Goal: Navigation & Orientation: Find specific page/section

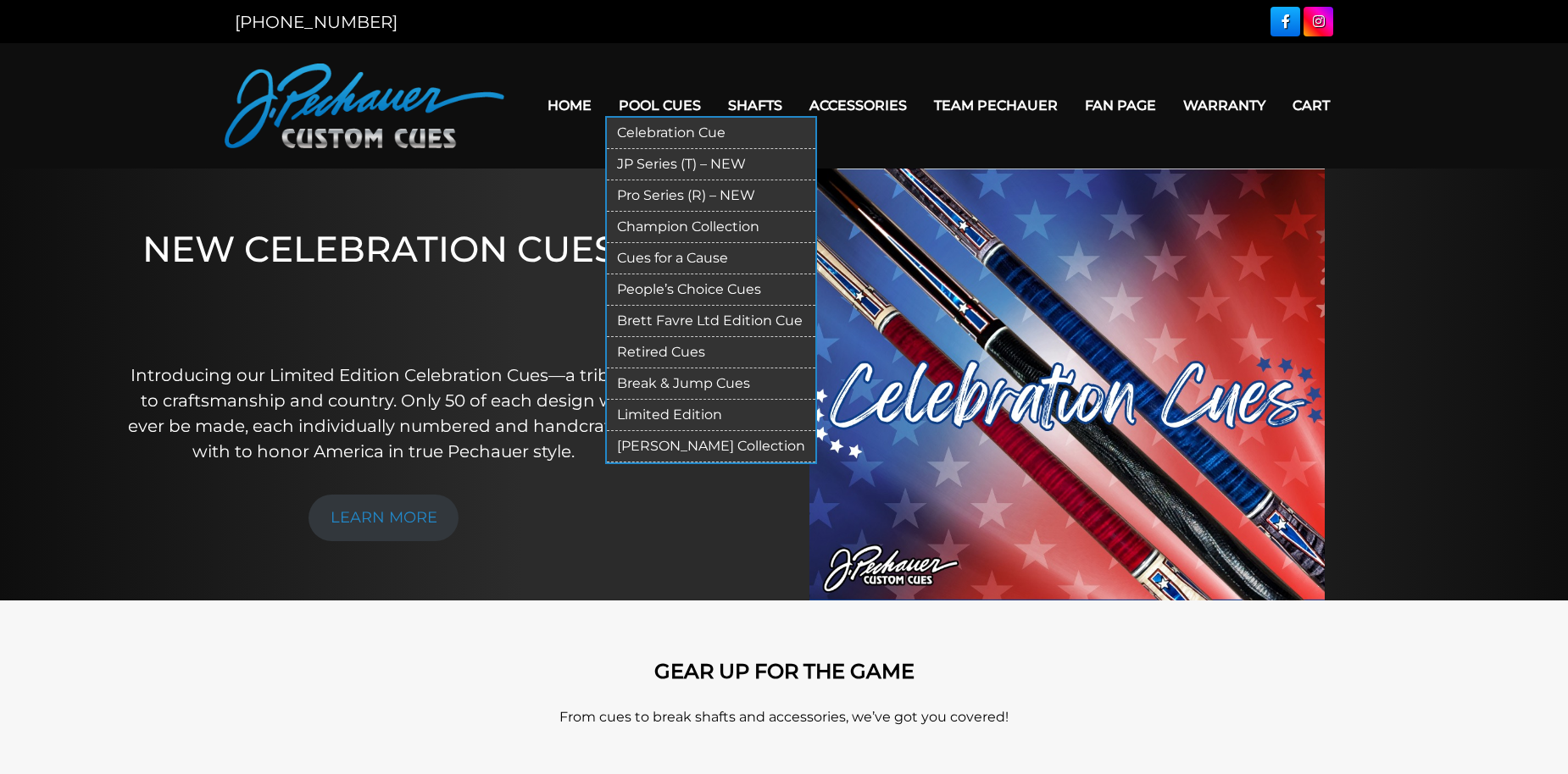
click at [667, 112] on link "Pool Cues" at bounding box center [660, 105] width 109 height 43
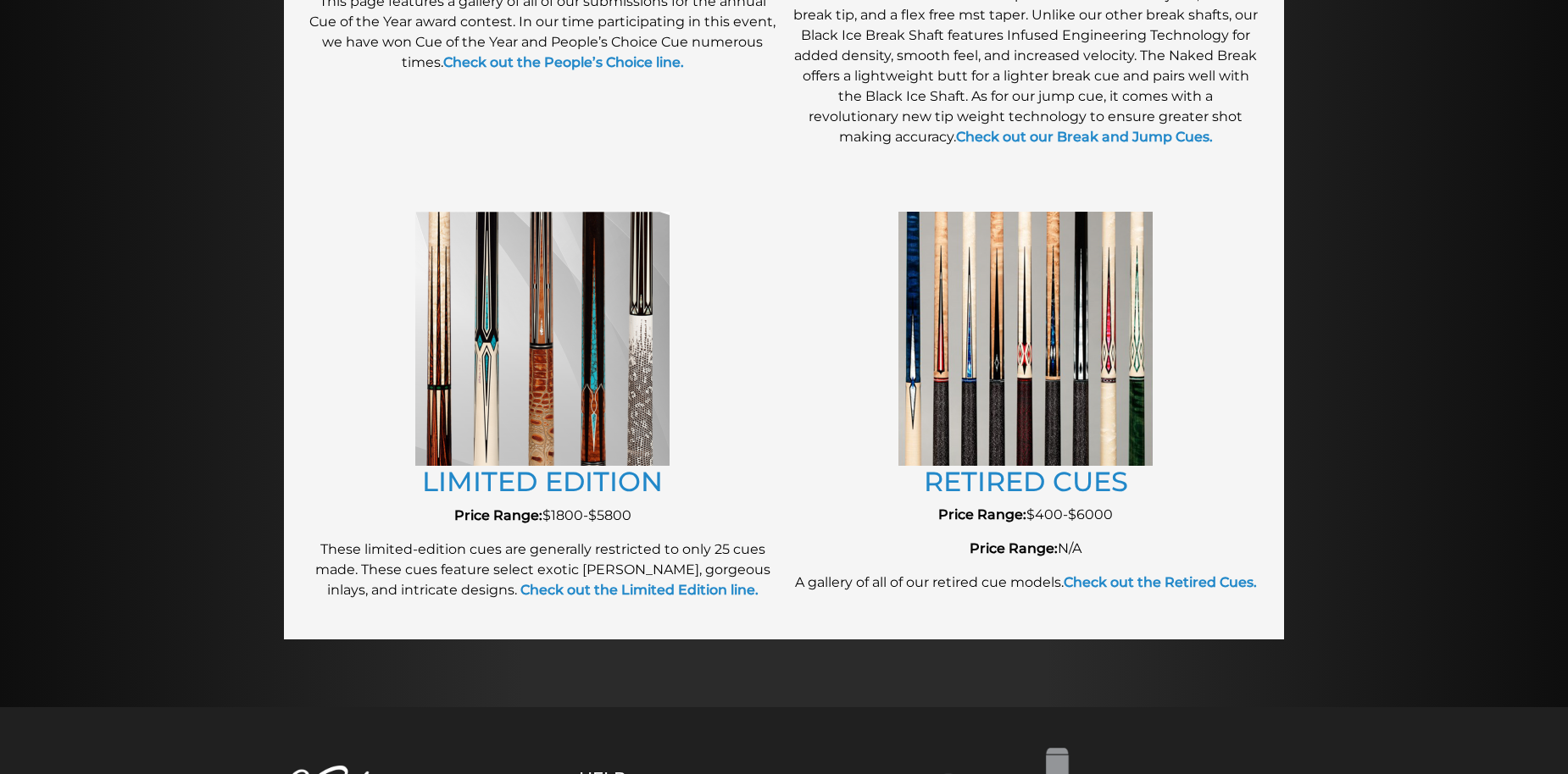
scroll to position [1678, 0]
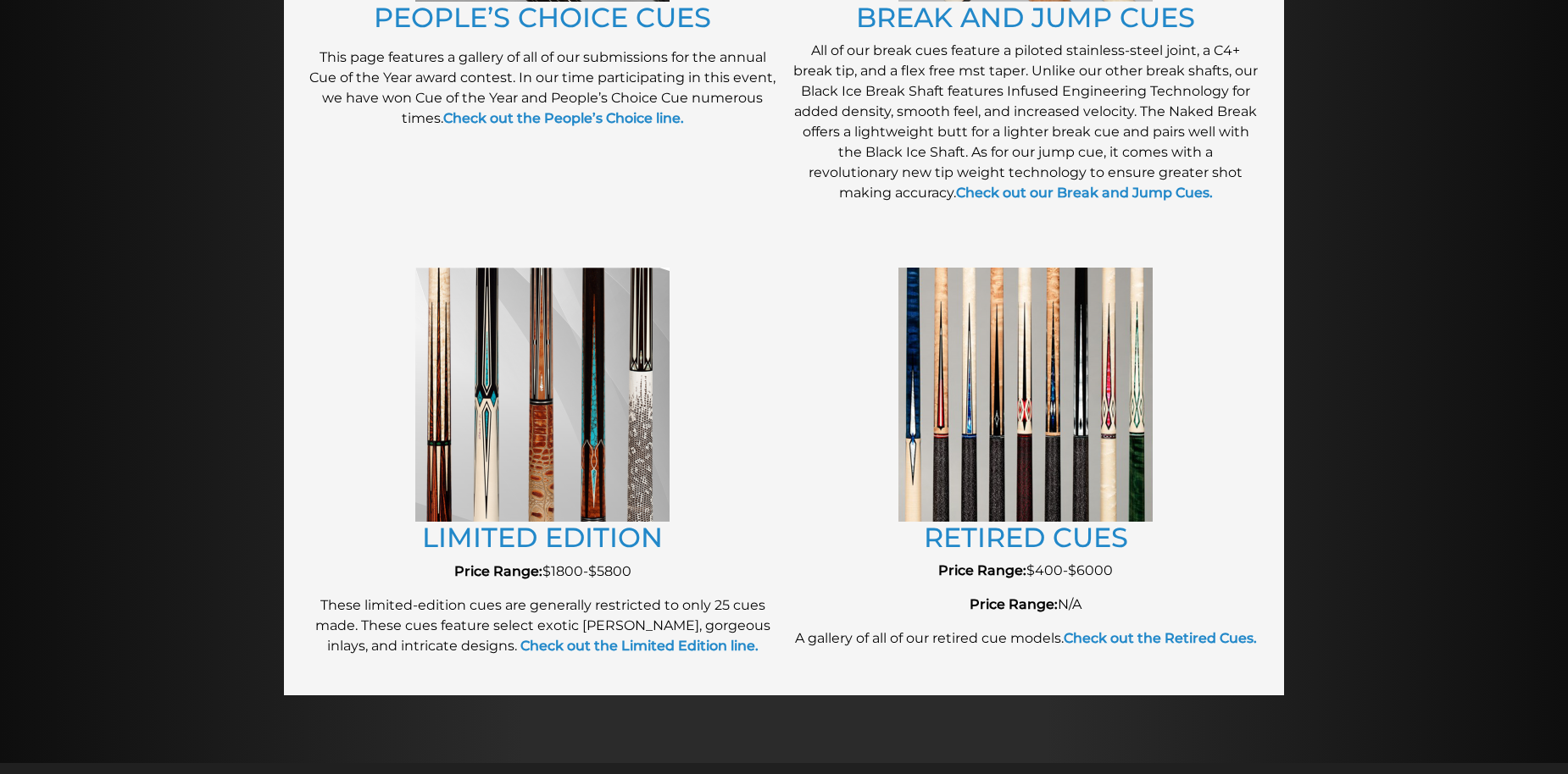
click at [606, 416] on img at bounding box center [542, 394] width 254 height 254
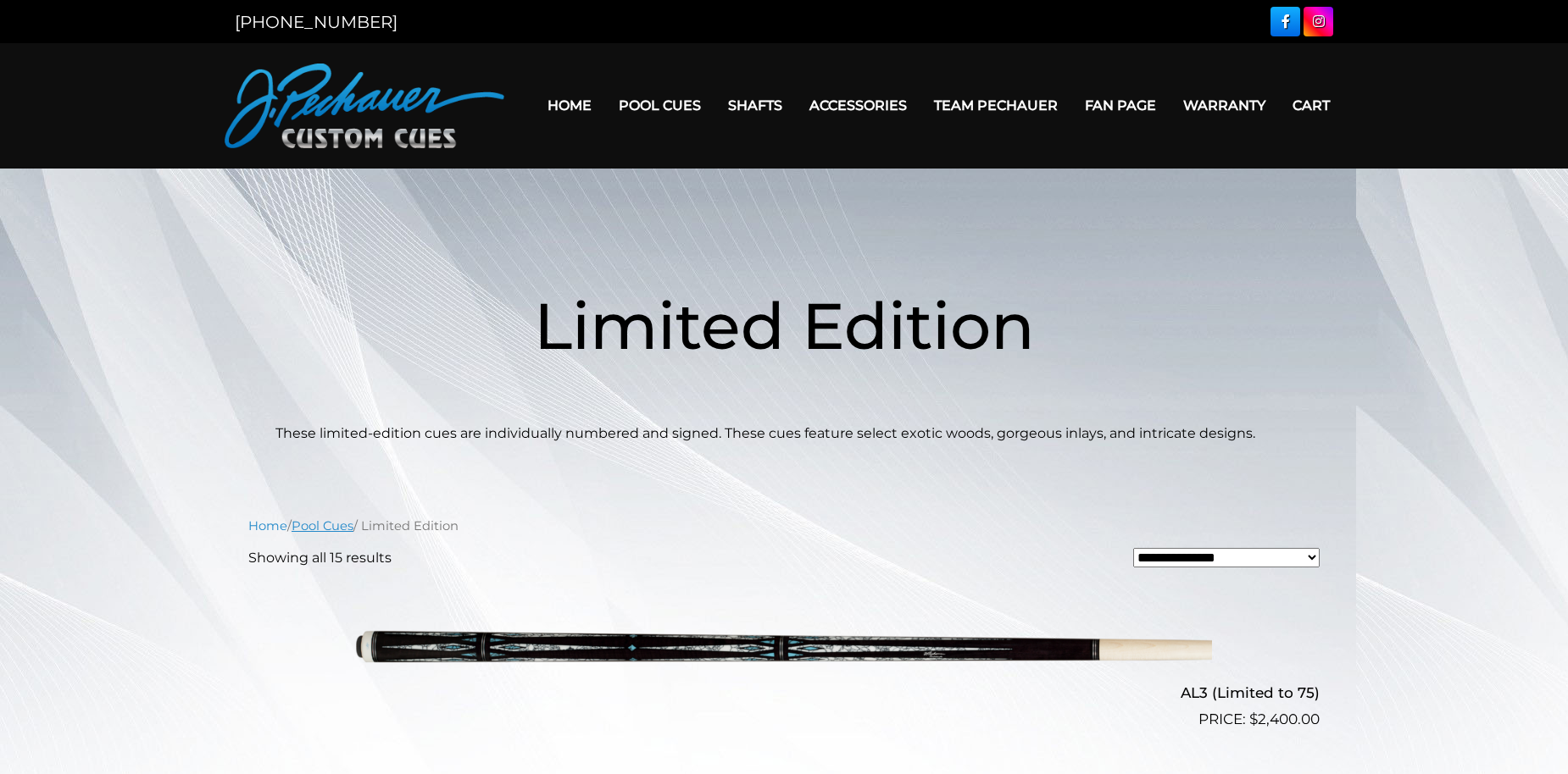
click at [333, 533] on link "Pool Cues" at bounding box center [322, 526] width 61 height 15
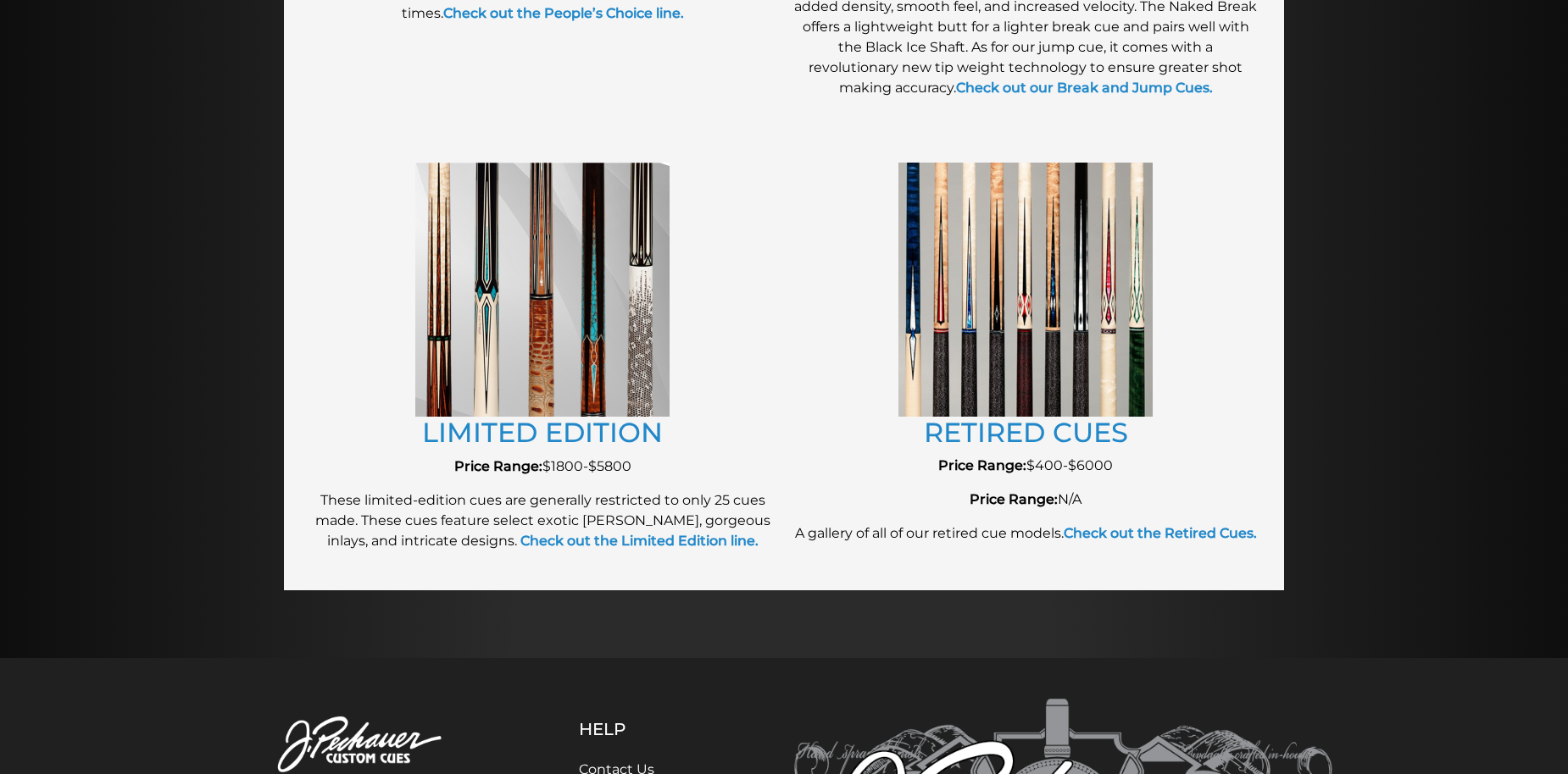
scroll to position [1783, 0]
click at [1046, 446] on link "RETIRED CUES" at bounding box center [1026, 433] width 204 height 33
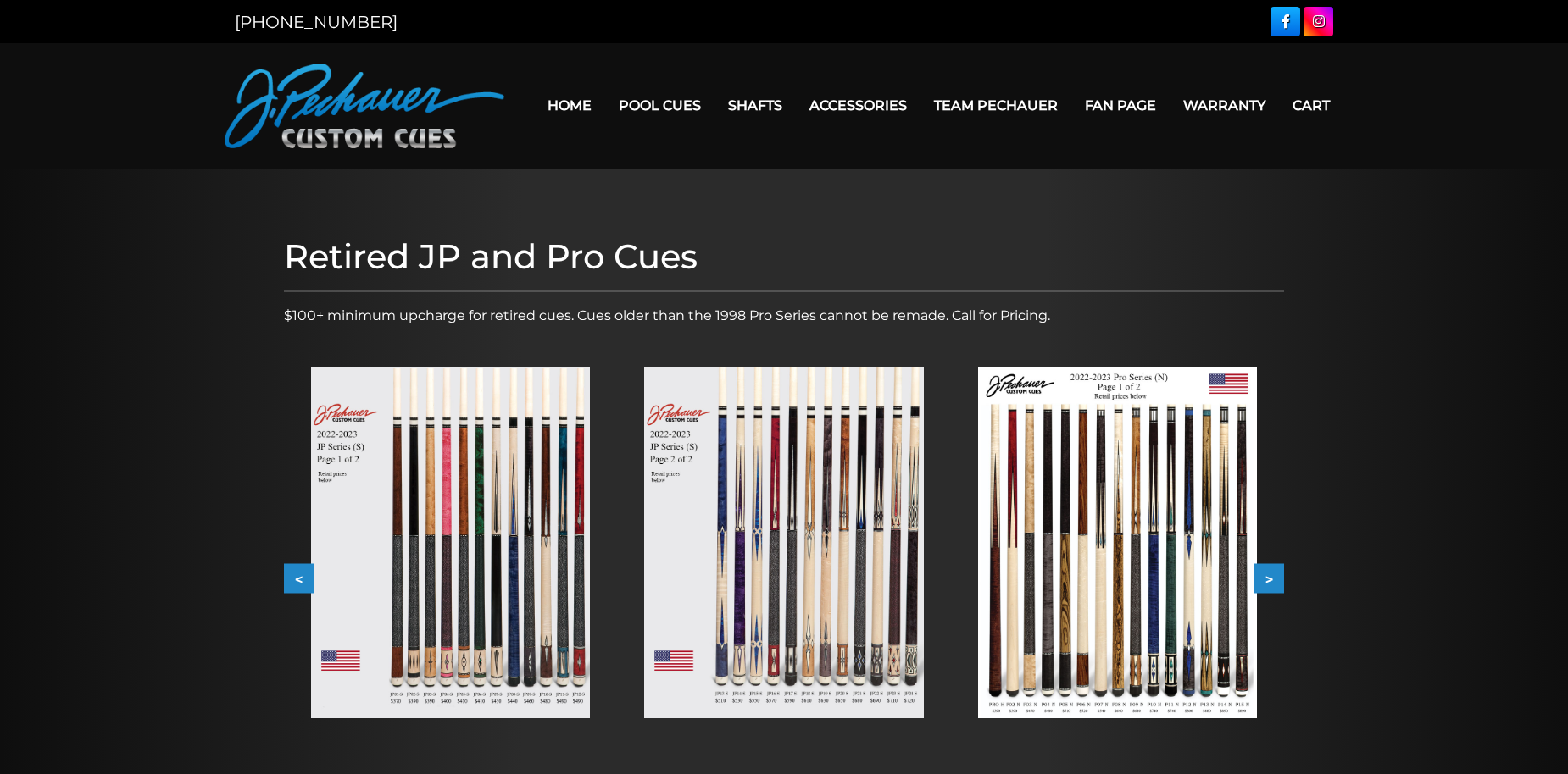
click at [586, 109] on link "Home" at bounding box center [569, 105] width 71 height 43
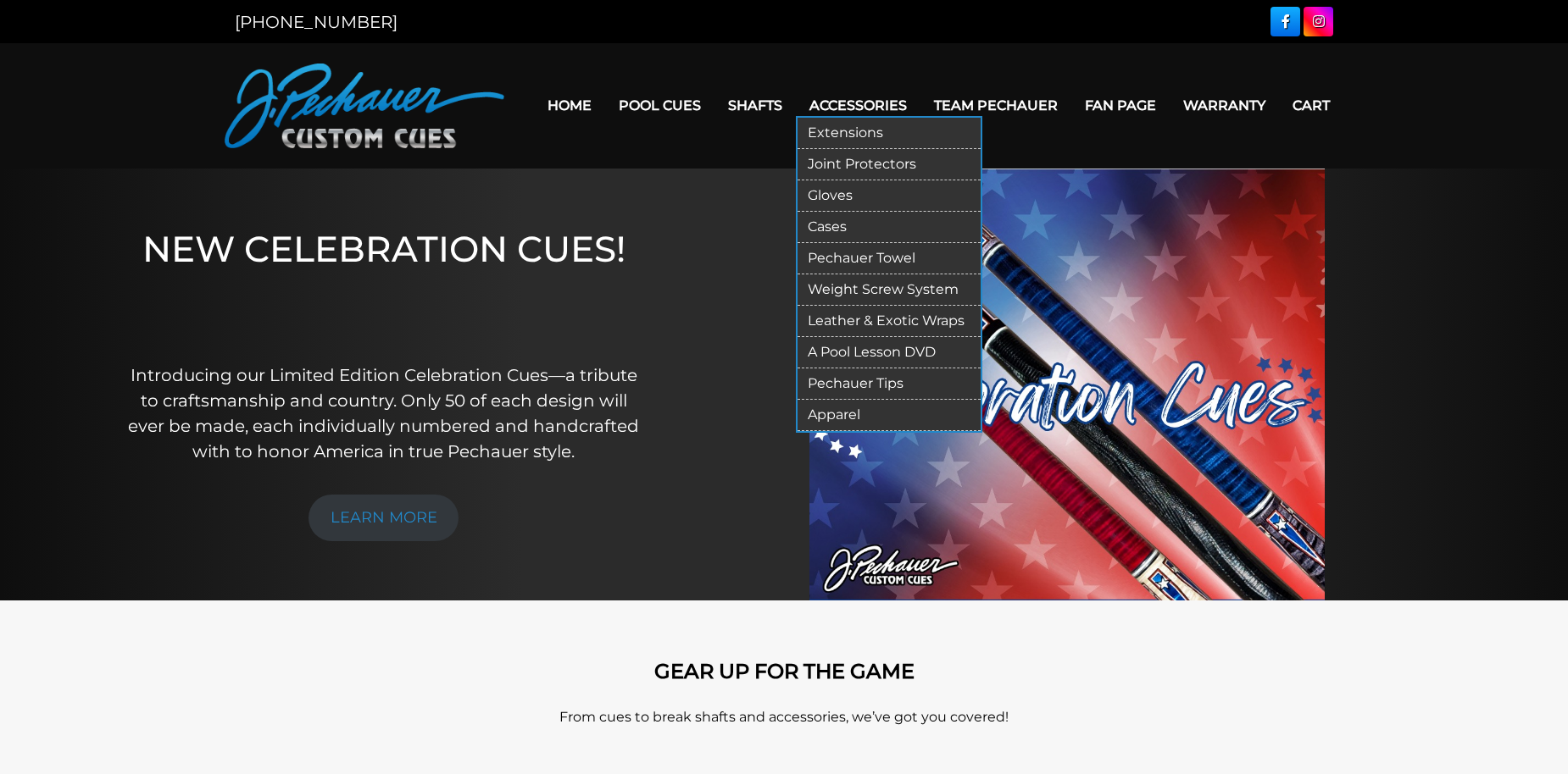
click at [822, 199] on link "Gloves" at bounding box center [889, 196] width 183 height 32
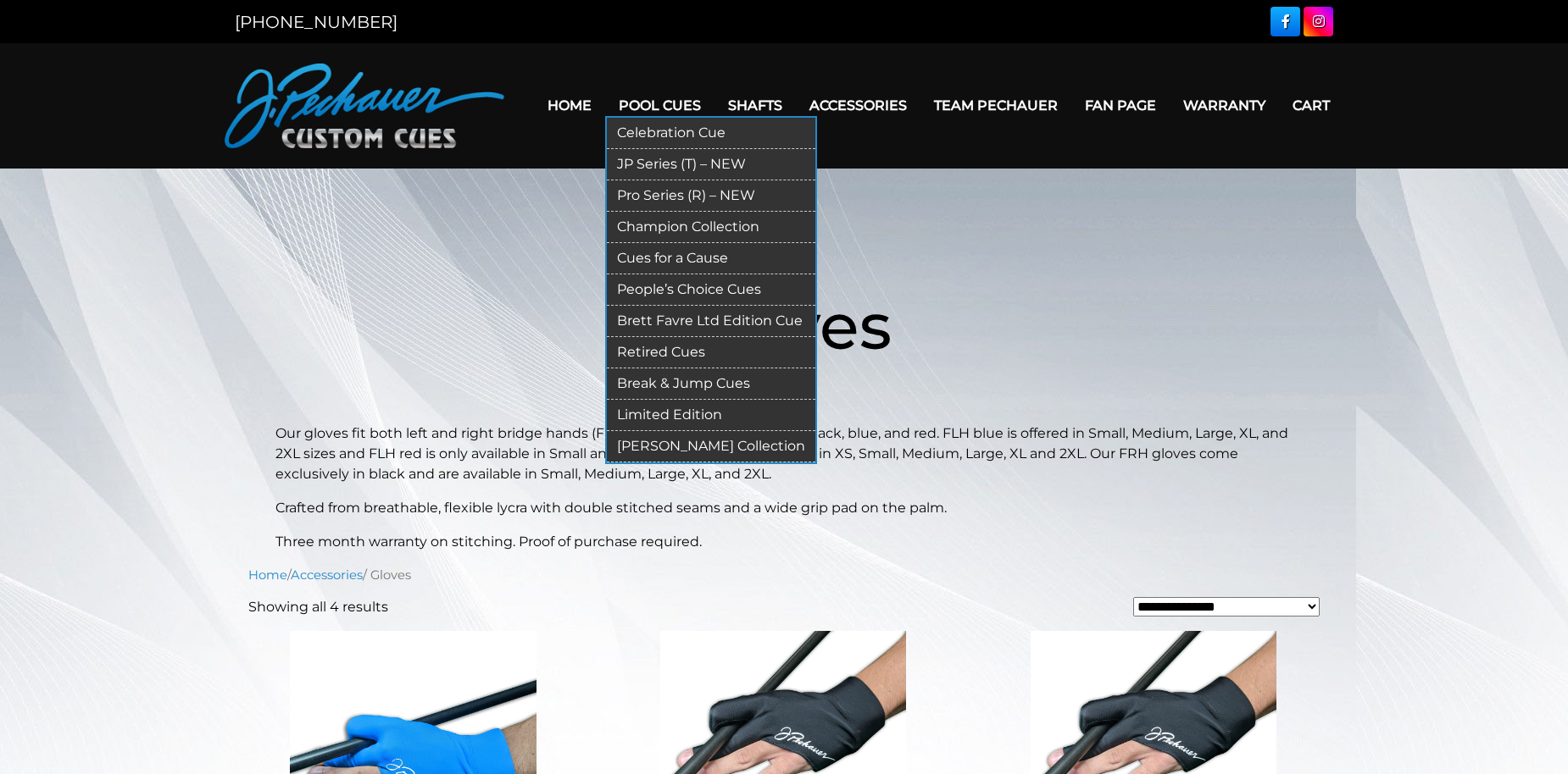
click at [706, 417] on link "Limited Edition" at bounding box center [710, 415] width 208 height 32
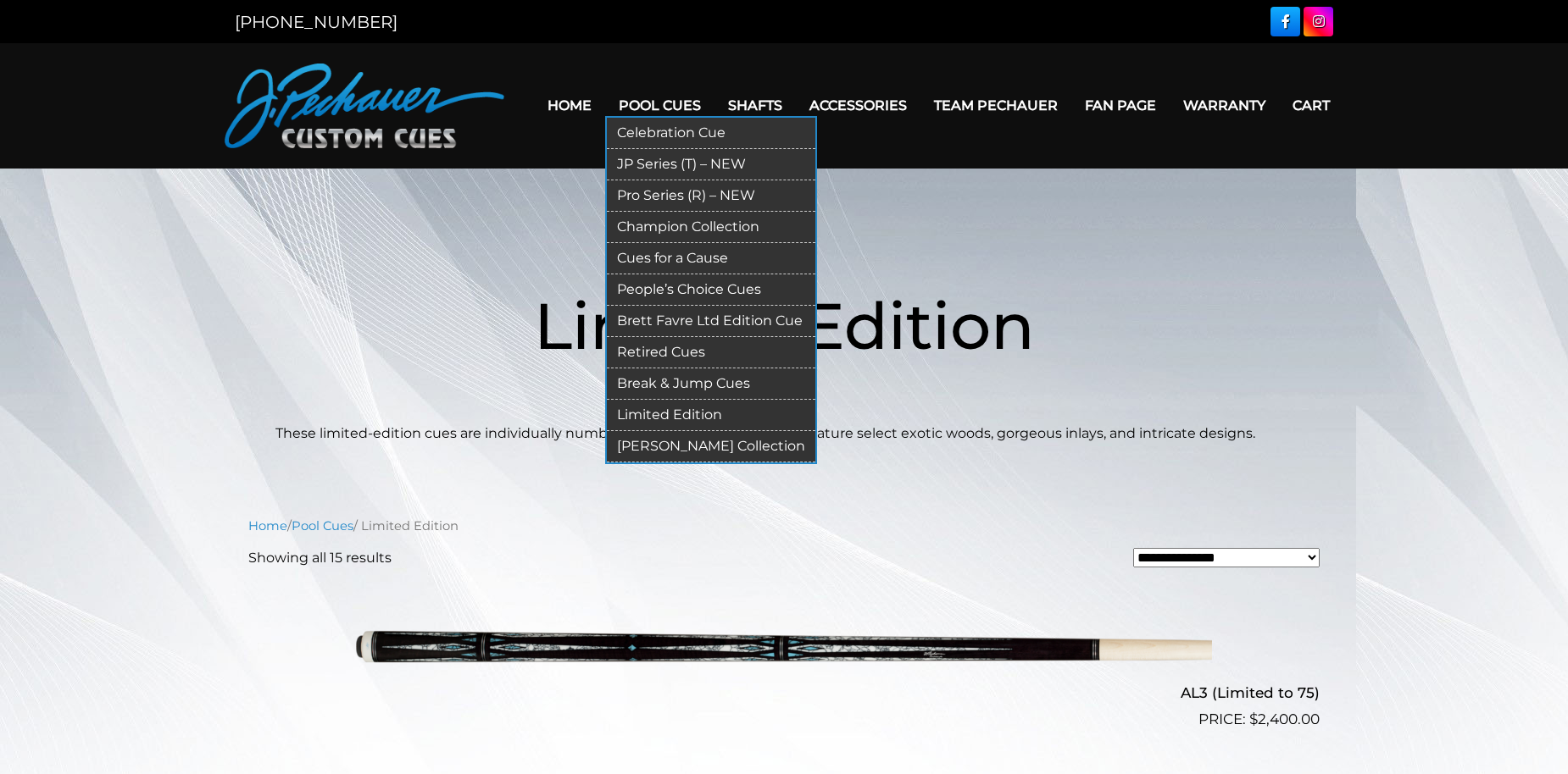
click at [700, 193] on link "Pro Series (R) – NEW" at bounding box center [710, 196] width 208 height 32
